Goal: Check status: Check status

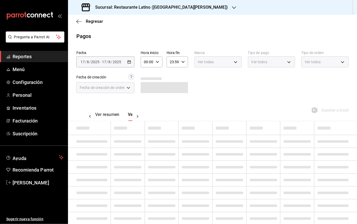
scroll to position [0, 15]
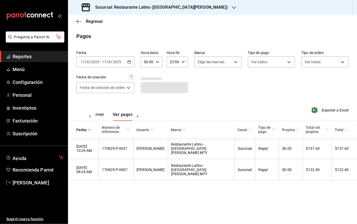
click at [128, 61] on icon "button" at bounding box center [129, 62] width 4 height 4
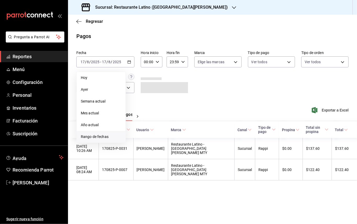
click at [110, 136] on span "Rango de fechas" at bounding box center [101, 136] width 41 height 5
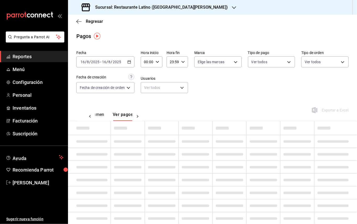
click at [201, 102] on div "Ver resumen Ver pagos Exportar a Excel" at bounding box center [212, 113] width 289 height 28
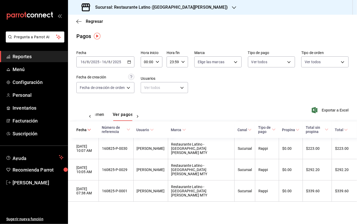
click at [98, 114] on button "Ver resumen" at bounding box center [92, 116] width 24 height 9
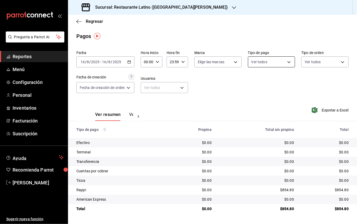
click at [267, 63] on body "Pregunta a Parrot AI Reportes Menú Configuración Personal Inventarios Facturaci…" at bounding box center [178, 112] width 357 height 224
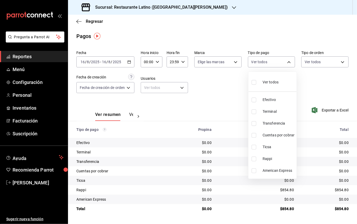
click at [266, 80] on span "Ver todos" at bounding box center [271, 81] width 16 height 5
type input "8cf7ad3b-771d-49ba-94cd-3ff4254c3ef5,4eb2f3ff-45c4-4af8-a32a-aefff2f10eee,0a466…"
checkbox input "true"
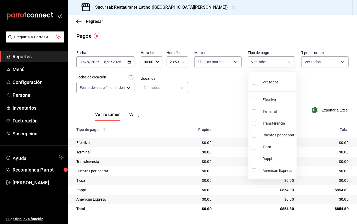
checkbox input "true"
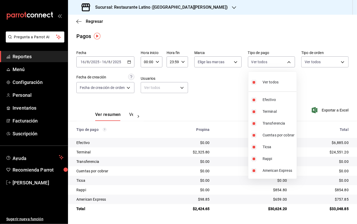
click at [259, 37] on div at bounding box center [178, 112] width 357 height 224
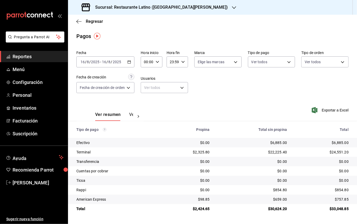
click at [127, 10] on div "Sucursal: Restaurante Latino ([GEOGRAPHIC_DATA][PERSON_NAME])" at bounding box center [155, 7] width 166 height 15
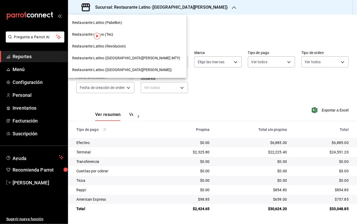
click at [124, 23] on div "Restaurante Latino (Pabellon)" at bounding box center [127, 22] width 110 height 5
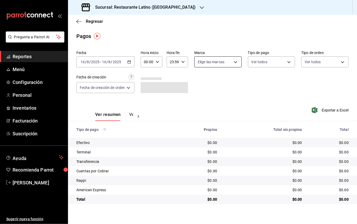
click at [226, 56] on body "Pregunta a Parrot AI Reportes Menú Configuración Personal Inventarios Facturaci…" at bounding box center [178, 112] width 357 height 224
click at [258, 94] on ul "Ver todas Restaurante Latino (Pabellon)" at bounding box center [228, 90] width 66 height 36
click at [271, 67] on div at bounding box center [178, 112] width 357 height 224
click at [267, 58] on body "Pregunta a Parrot AI Reportes Menú Configuración Personal Inventarios Facturaci…" at bounding box center [178, 112] width 357 height 224
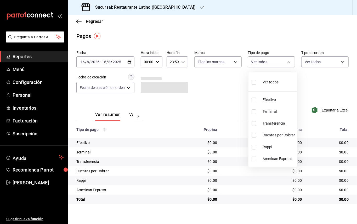
click at [254, 81] on input "checkbox" at bounding box center [254, 82] width 5 height 5
checkbox input "true"
type input "8521ca66-8c53-42cb-8fa1-1e22bead4ef7,726d0ed7-1360-44f1-80f7-1956b7bfd7ce,ed6af…"
checkbox input "true"
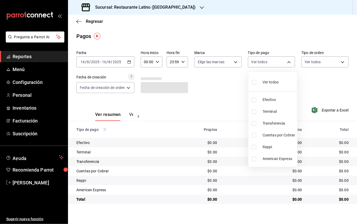
checkbox input "true"
click at [204, 64] on div at bounding box center [178, 112] width 357 height 224
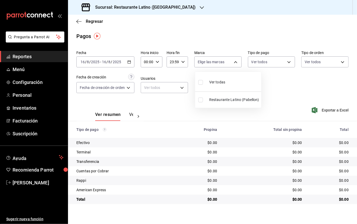
click at [204, 64] on body "Pregunta a Parrot AI Reportes Menú Configuración Personal Inventarios Facturaci…" at bounding box center [178, 112] width 357 height 224
click at [208, 97] on li "Restaurante Latino (Pabellon)" at bounding box center [228, 100] width 66 height 12
type input "d9c469dc-f08c-46b7-a74b-538dd27fde2f"
checkbox input "true"
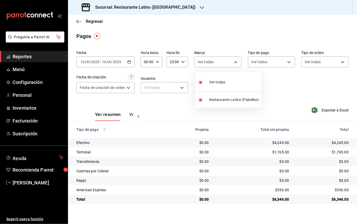
click at [245, 30] on div at bounding box center [178, 112] width 357 height 224
click at [184, 106] on div "Ver resumen Ver pagos Exportar a Excel" at bounding box center [212, 113] width 289 height 28
click at [308, 197] on div "$6,346.00" at bounding box center [323, 198] width 51 height 5
click at [310, 98] on div "Fecha [DATE] [DATE] - [DATE] [DATE] Hora inicio 00:00 Hora inicio Hora fin 23:5…" at bounding box center [212, 73] width 273 height 51
click at [258, 80] on div "Fecha [DATE] [DATE] - [DATE] [DATE] Hora inicio 00:00 Hora inicio Hora fin 23:5…" at bounding box center [212, 73] width 273 height 51
